Goal: Book appointment/travel/reservation

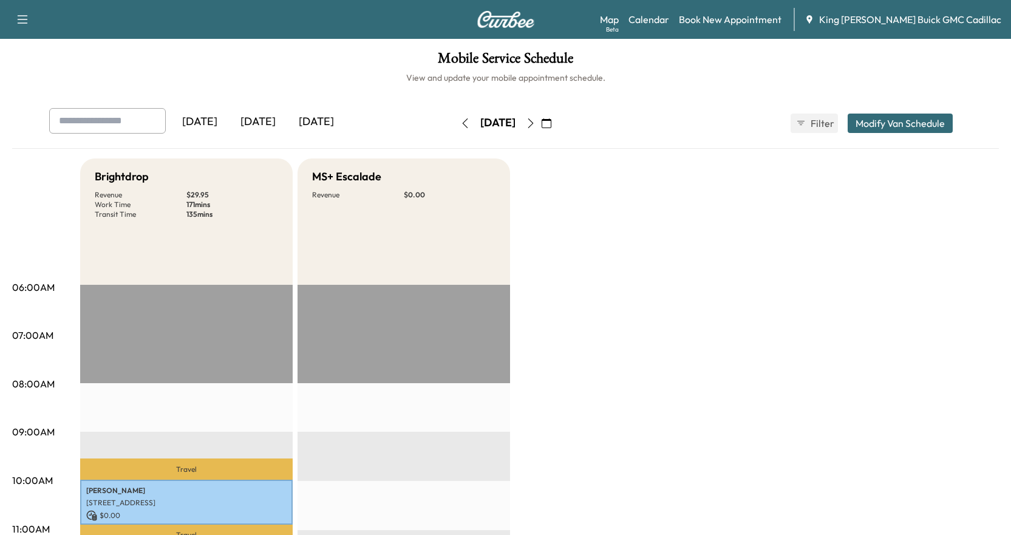
click at [680, 10] on div "Map Beta Calendar Book New Appointment King [PERSON_NAME] Buick GMC Cadillac" at bounding box center [801, 19] width 402 height 23
click at [669, 17] on link "Calendar" at bounding box center [649, 19] width 41 height 15
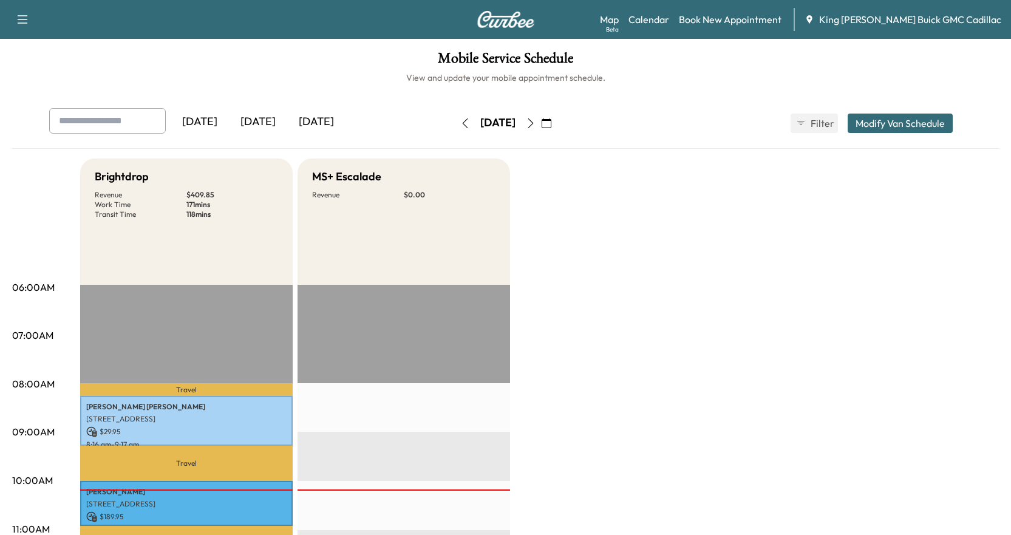
click at [541, 131] on button "button" at bounding box center [531, 123] width 21 height 19
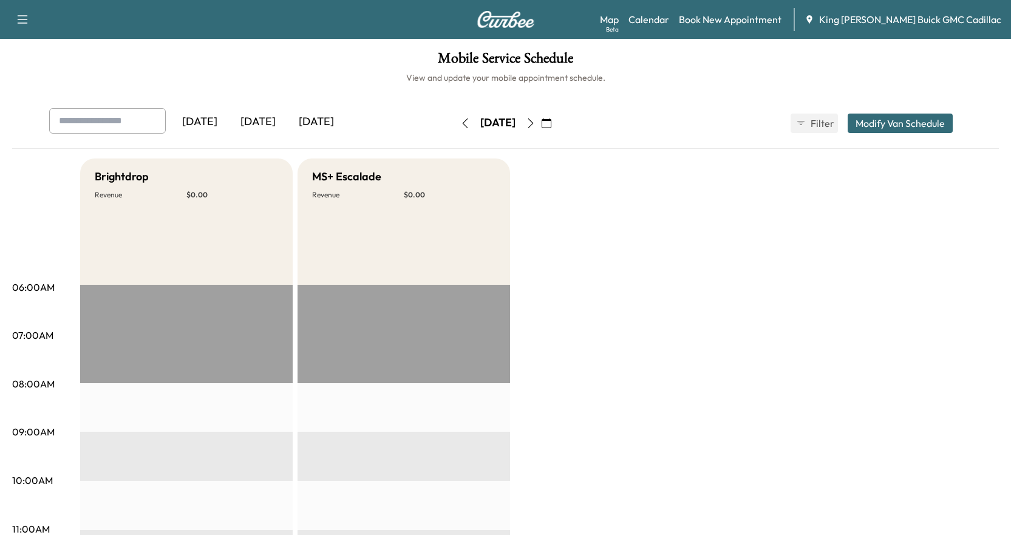
click at [460, 121] on icon "button" at bounding box center [465, 123] width 10 height 10
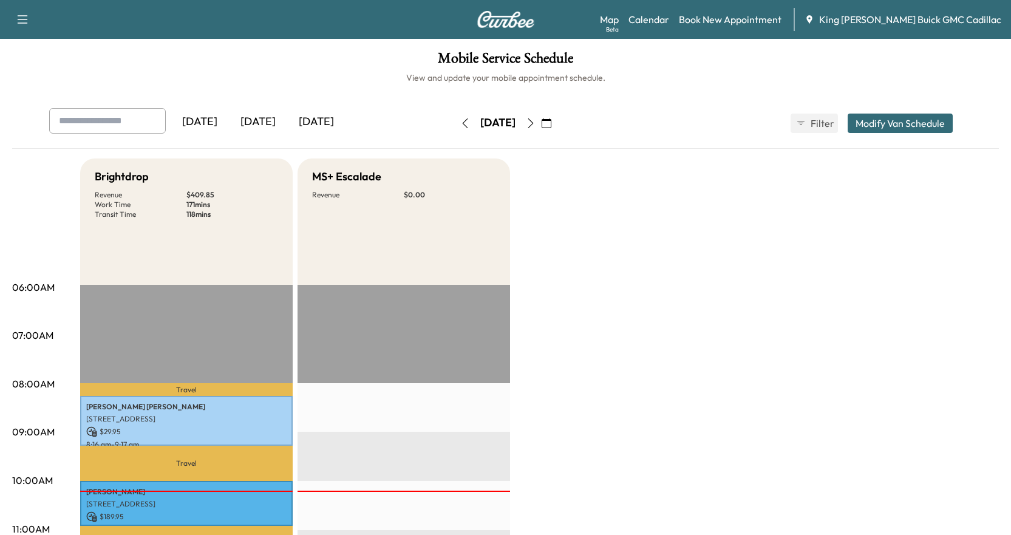
click at [455, 121] on button "button" at bounding box center [465, 123] width 21 height 19
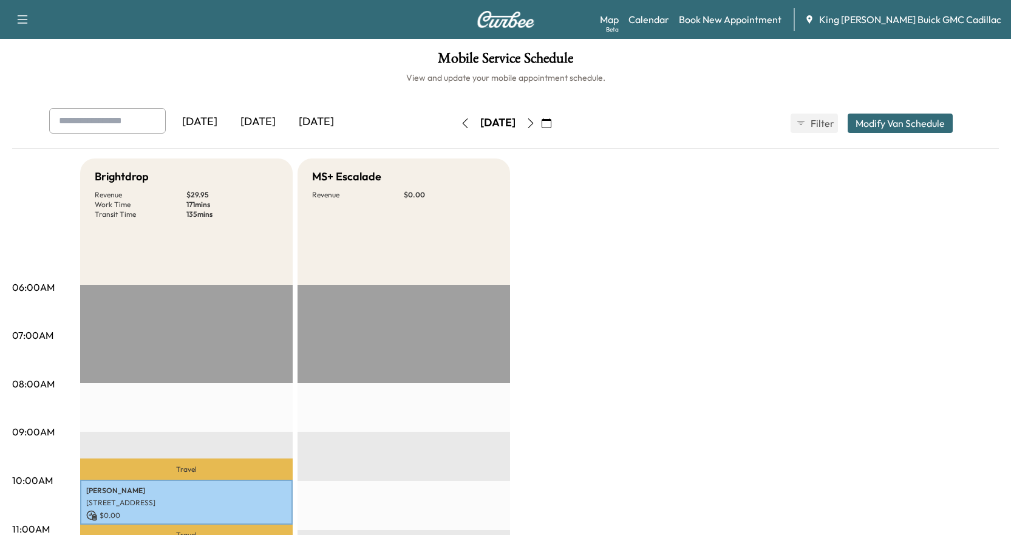
click at [536, 127] on icon "button" at bounding box center [531, 123] width 10 height 10
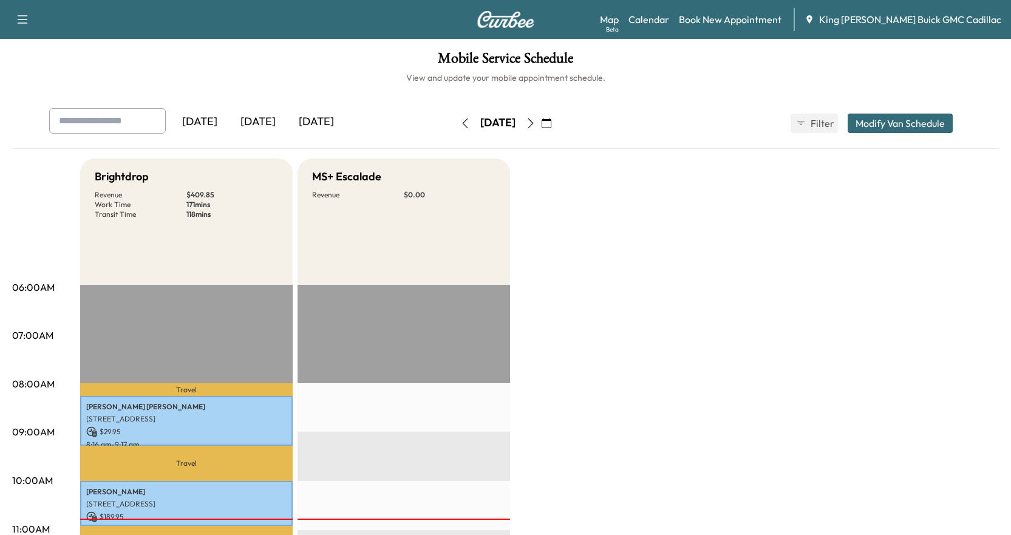
click at [536, 121] on icon "button" at bounding box center [531, 123] width 10 height 10
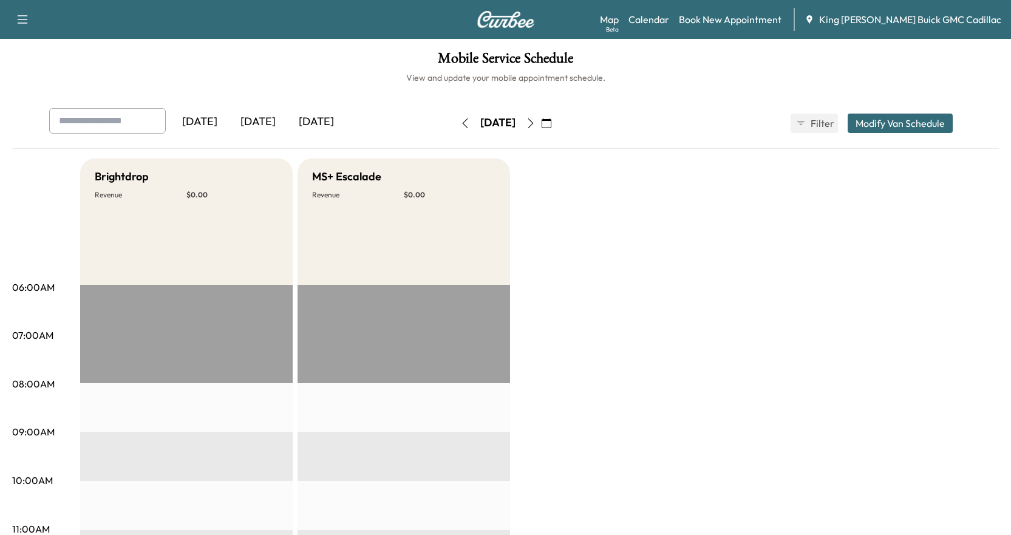
click at [533, 121] on icon "button" at bounding box center [530, 123] width 5 height 10
click at [557, 121] on button "button" at bounding box center [546, 123] width 21 height 19
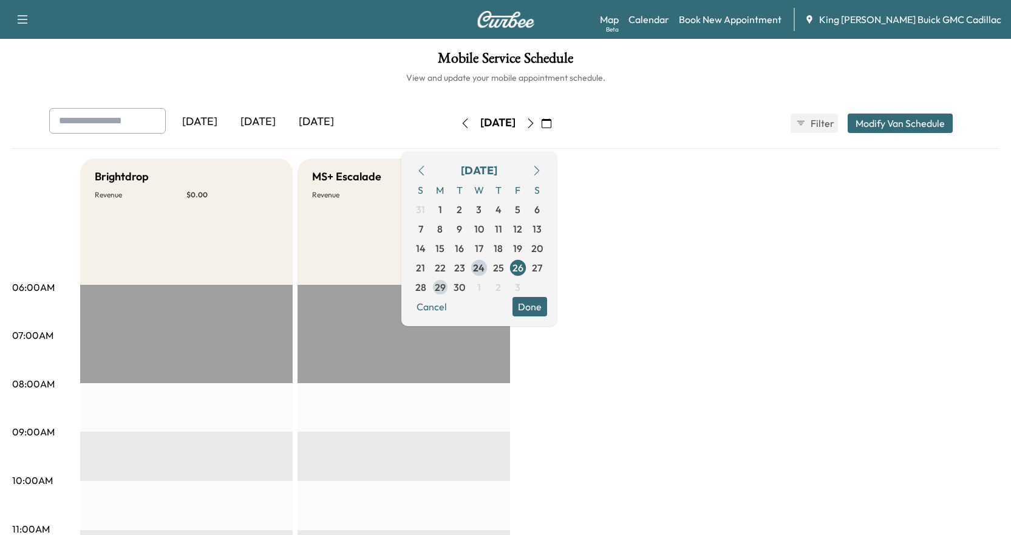
click at [446, 285] on span "29" at bounding box center [440, 287] width 11 height 15
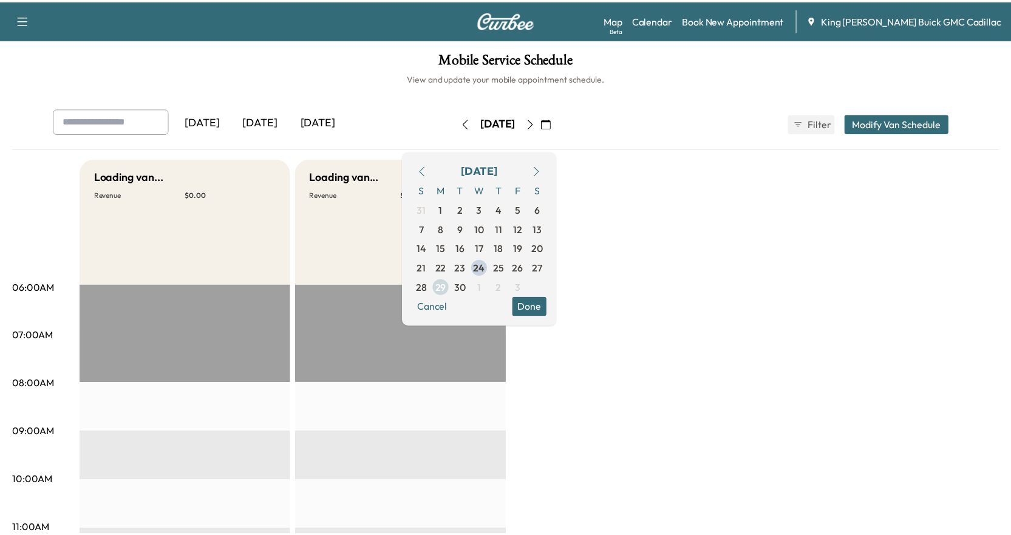
scroll to position [121, 0]
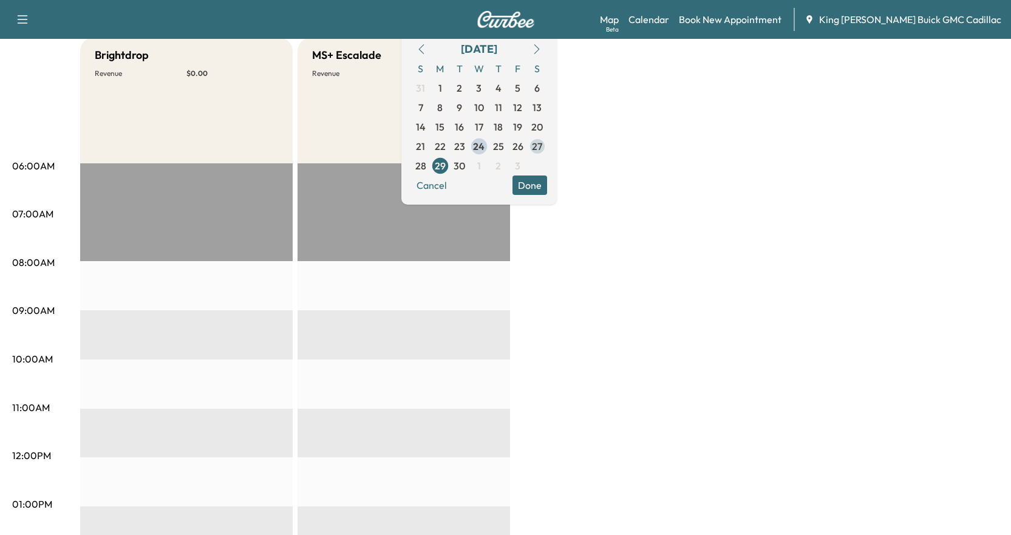
drag, startPoint x: 567, startPoint y: 151, endPoint x: 582, endPoint y: 150, distance: 14.6
click at [547, 150] on span "27" at bounding box center [537, 146] width 19 height 19
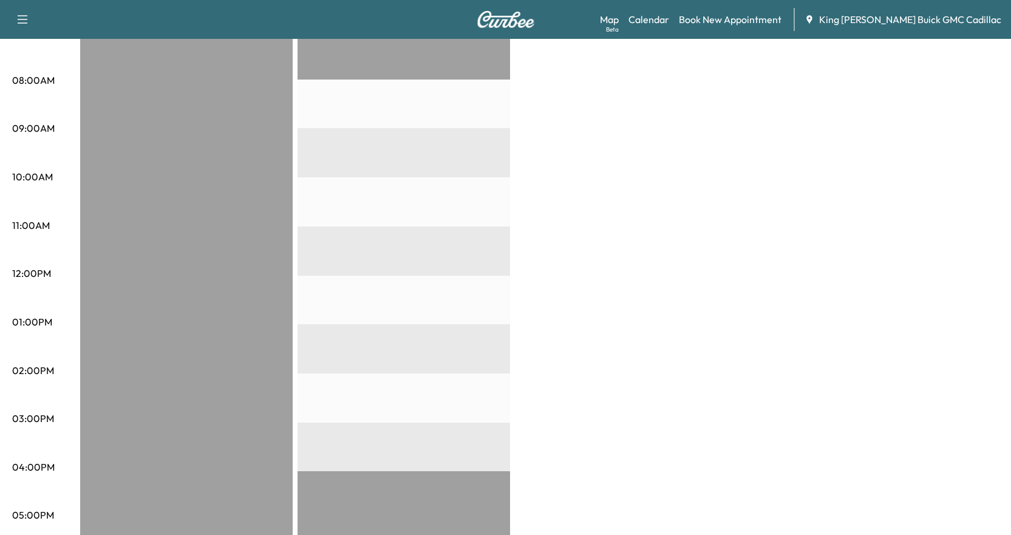
scroll to position [61, 0]
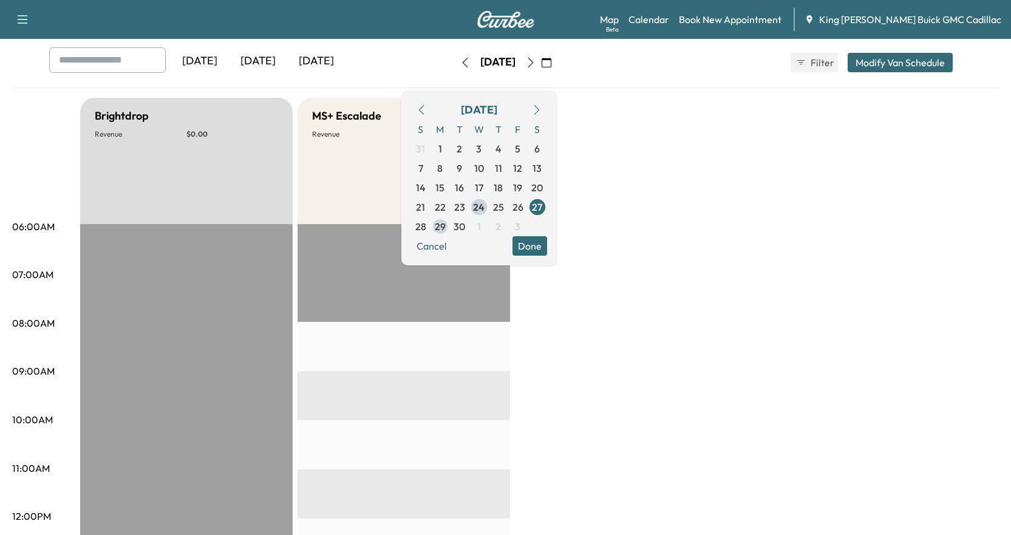
click at [446, 222] on span "29" at bounding box center [440, 226] width 11 height 15
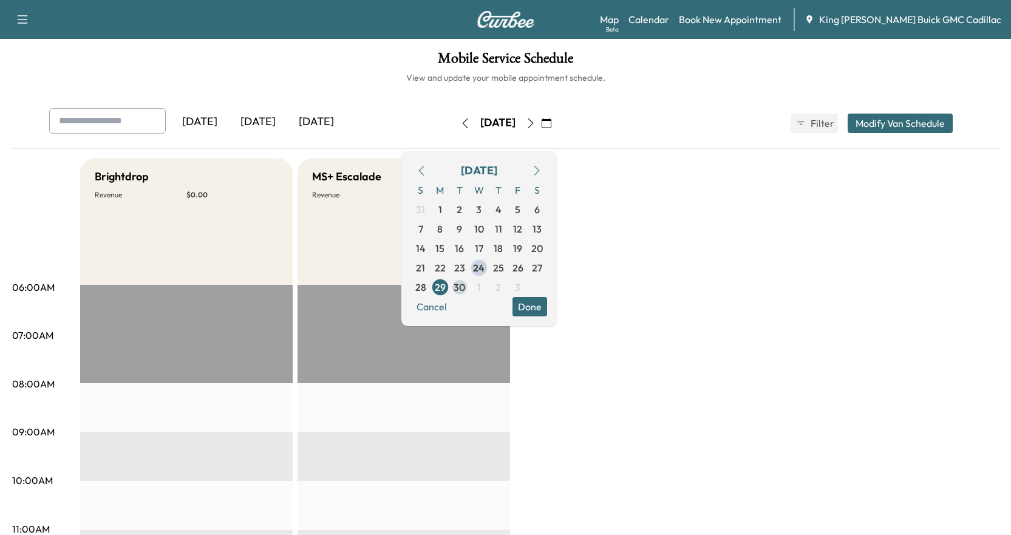
click at [465, 289] on span "30" at bounding box center [460, 287] width 12 height 15
click at [504, 273] on span "25" at bounding box center [498, 268] width 11 height 15
click at [485, 269] on span "24" at bounding box center [479, 268] width 12 height 15
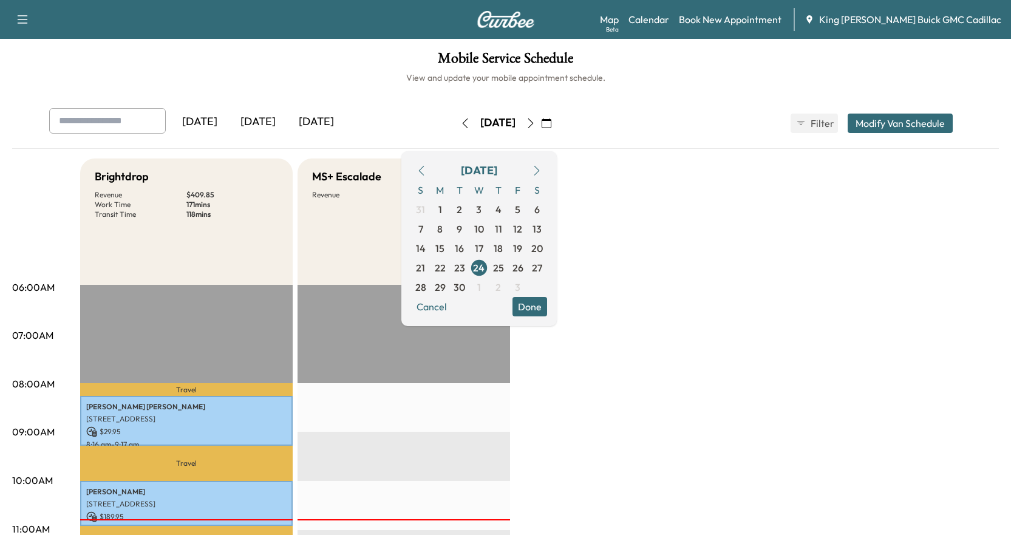
click at [547, 309] on button "Done" at bounding box center [530, 306] width 35 height 19
